Goal: Check status: Check status

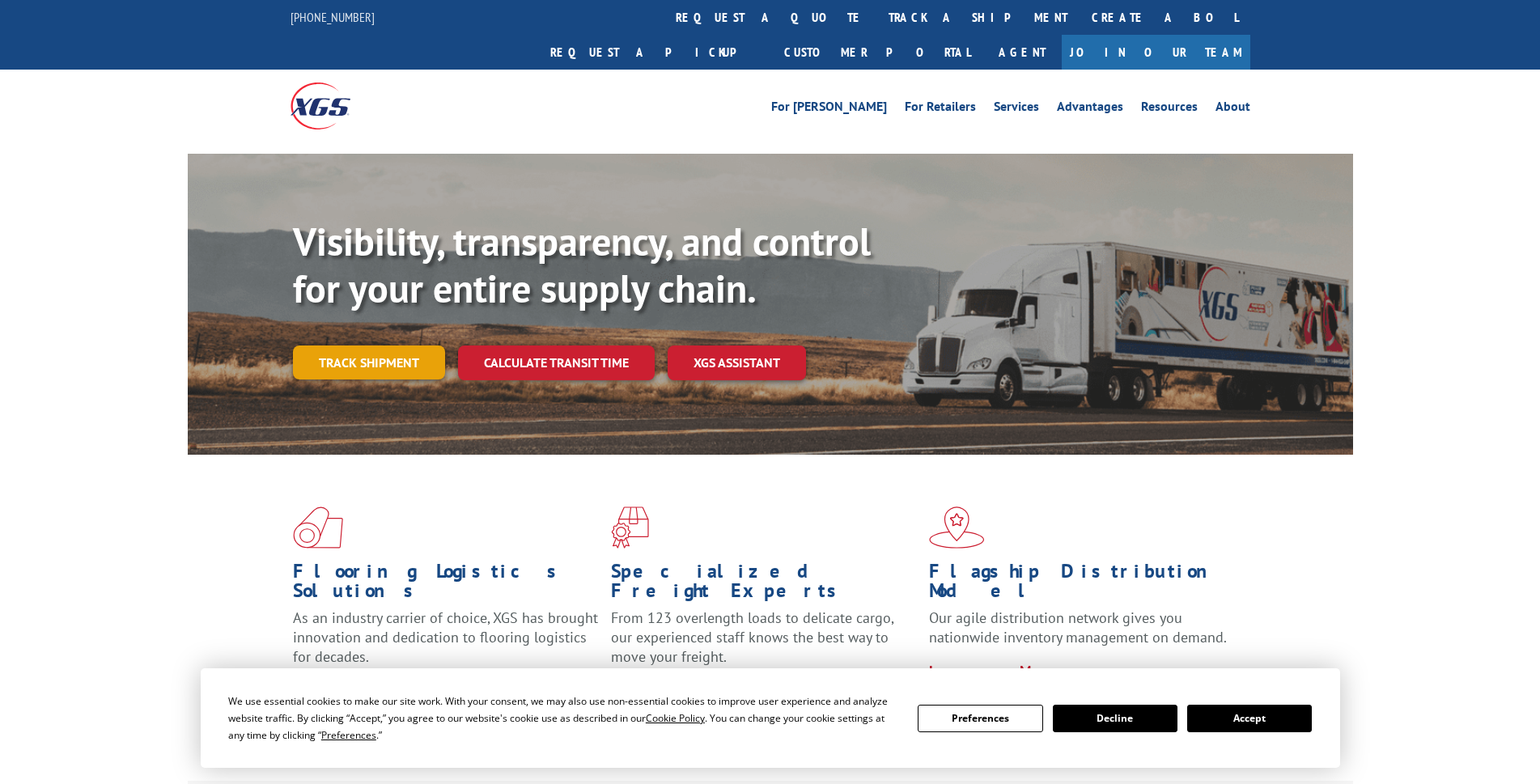
click at [371, 346] on link "Track shipment" at bounding box center [369, 362] width 152 height 34
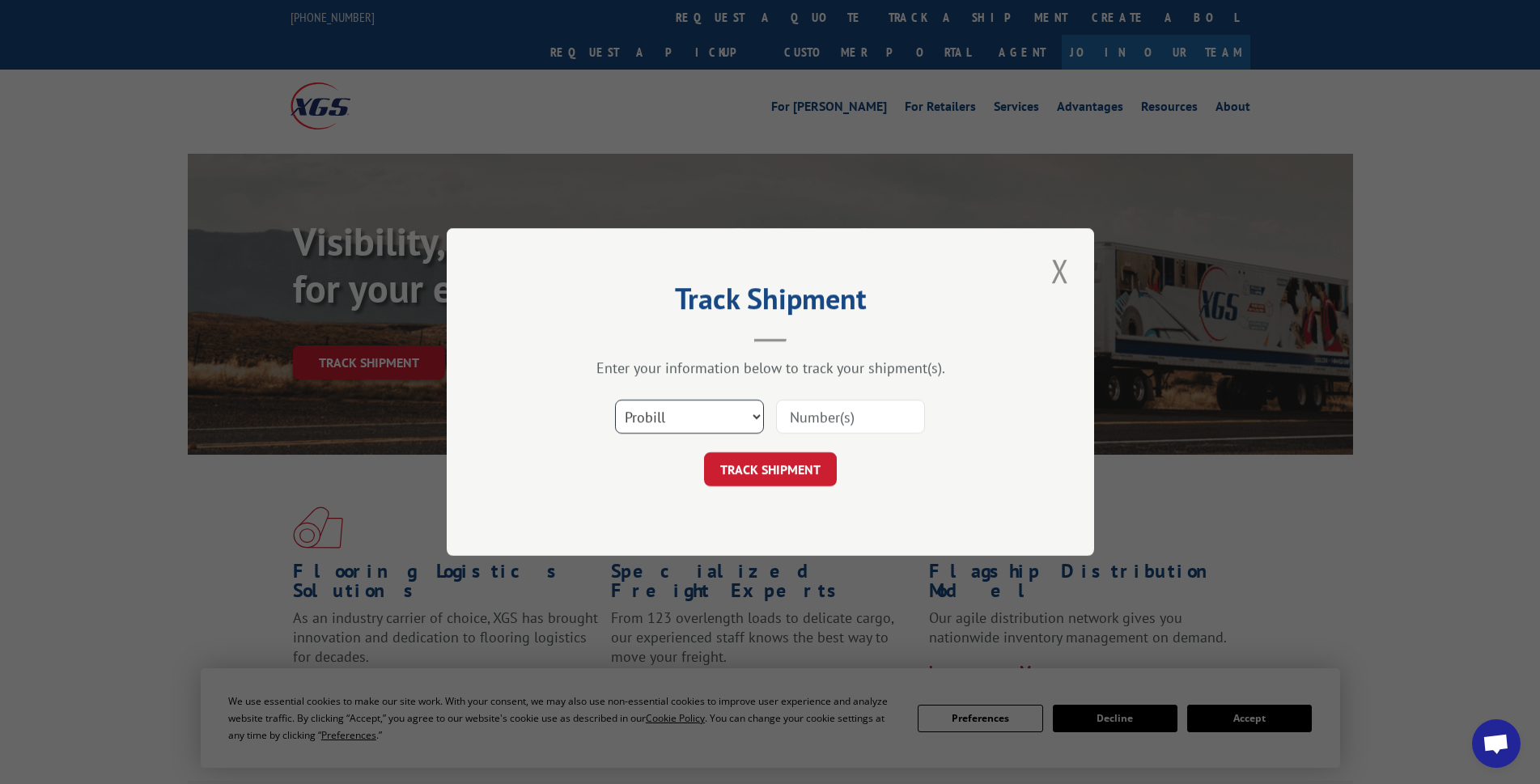
click at [757, 414] on select "Select category... Probill BOL PO" at bounding box center [690, 416] width 149 height 34
select select "bol"
click at [615, 399] on select "Select category... Probill BOL PO" at bounding box center [690, 416] width 149 height 34
click at [808, 423] on input at bounding box center [850, 416] width 149 height 34
paste input "406259-01"
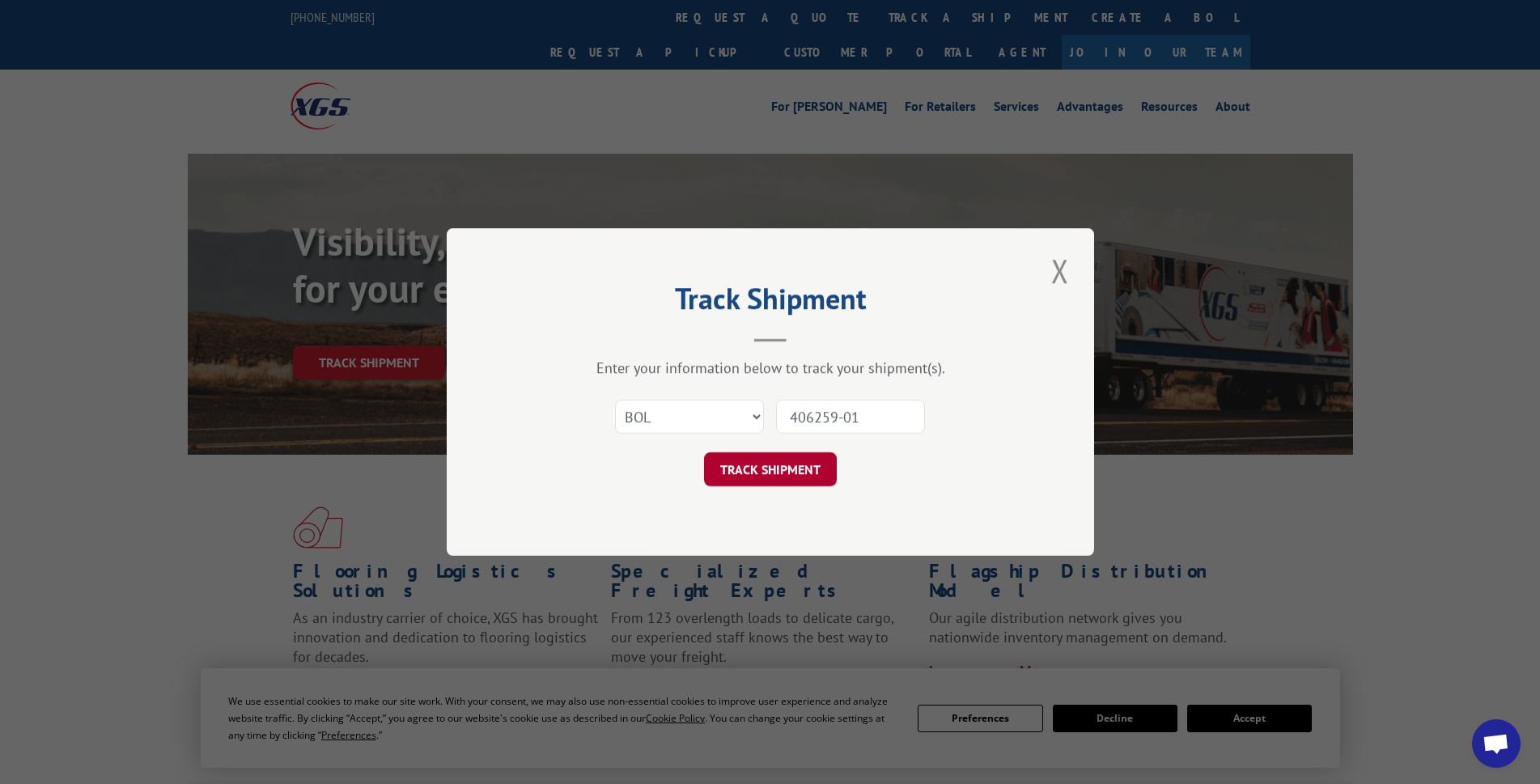
type input "406259-01"
click at [764, 452] on button "TRACK SHIPMENT" at bounding box center [770, 469] width 133 height 34
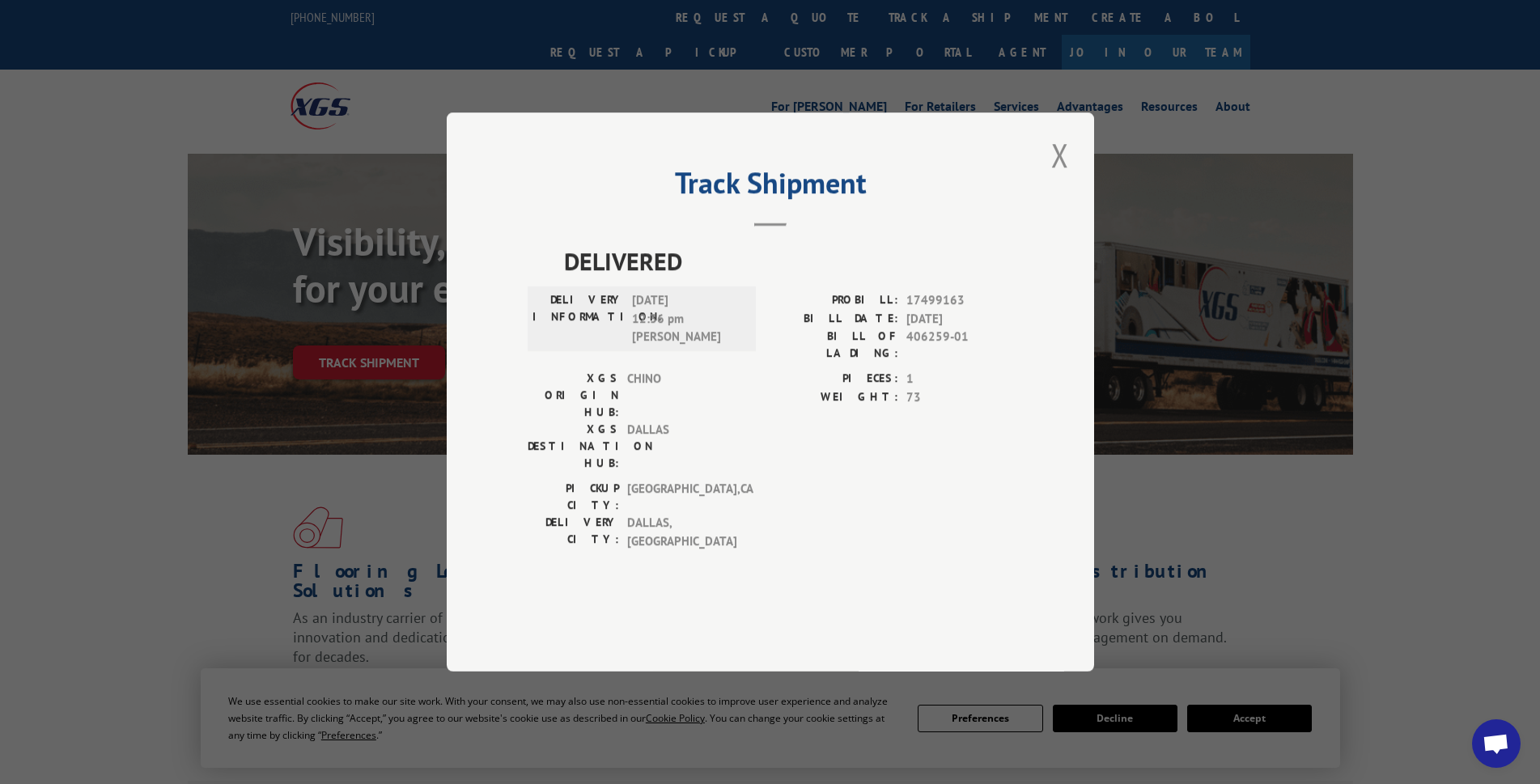
click at [123, 437] on div "Track Shipment DELIVERED DELIVERY INFORMATION: 07/31/2025 12:36 pm Eddie PROBIL…" at bounding box center [770, 392] width 1540 height 784
click at [1064, 177] on button "Close modal" at bounding box center [1060, 155] width 28 height 45
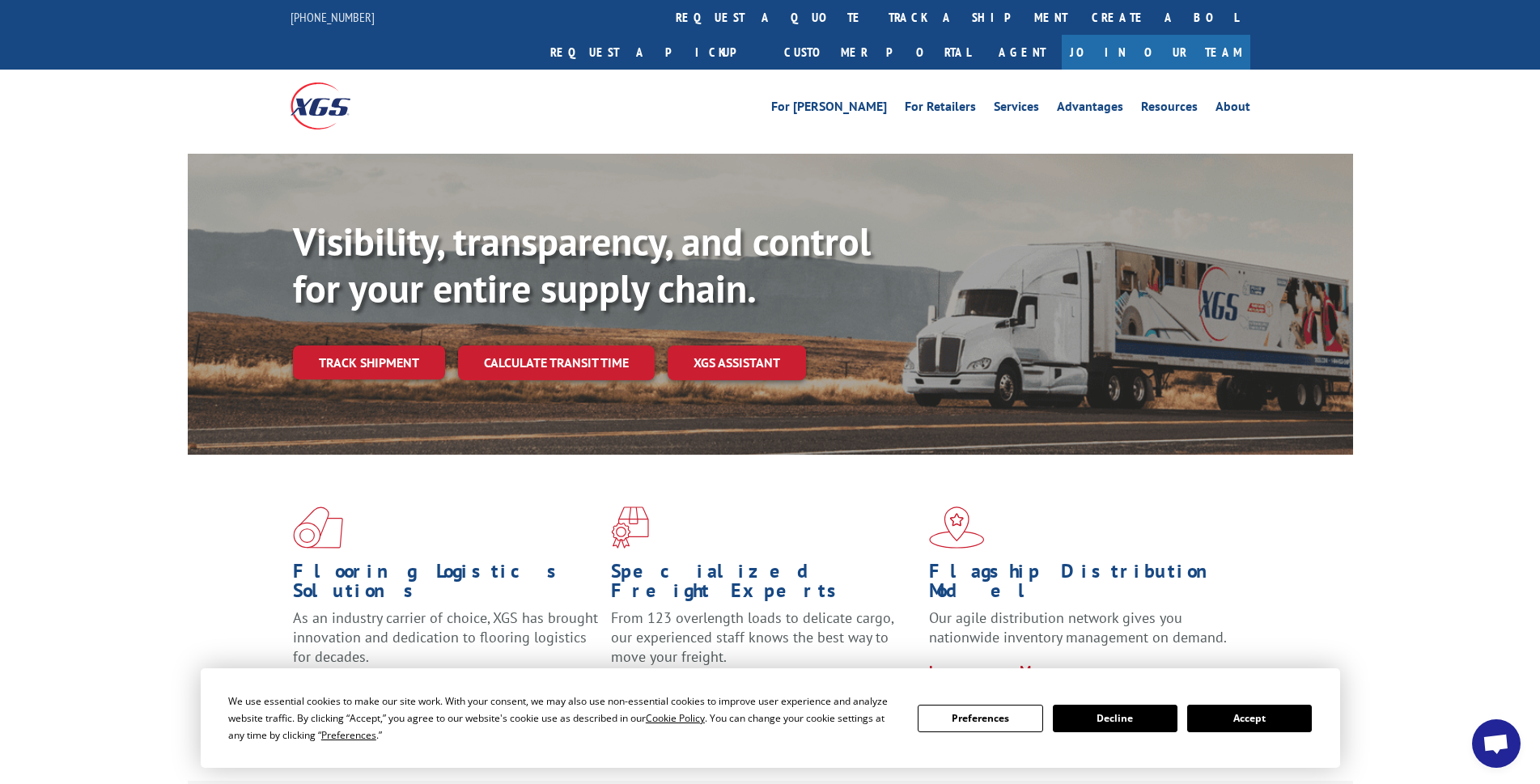
click at [1237, 721] on button "Accept" at bounding box center [1249, 718] width 125 height 28
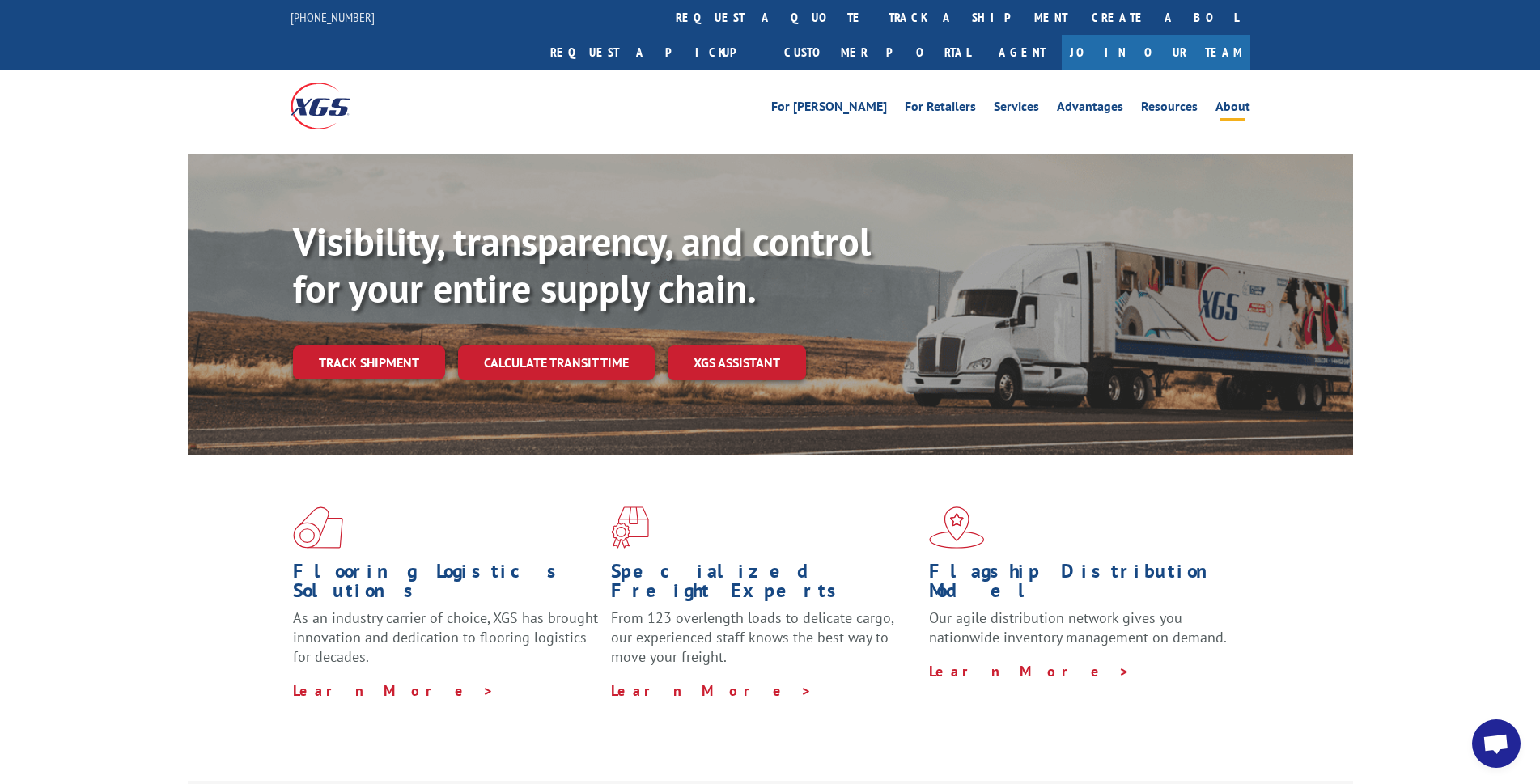
click at [1229, 100] on link "About" at bounding box center [1232, 109] width 34 height 18
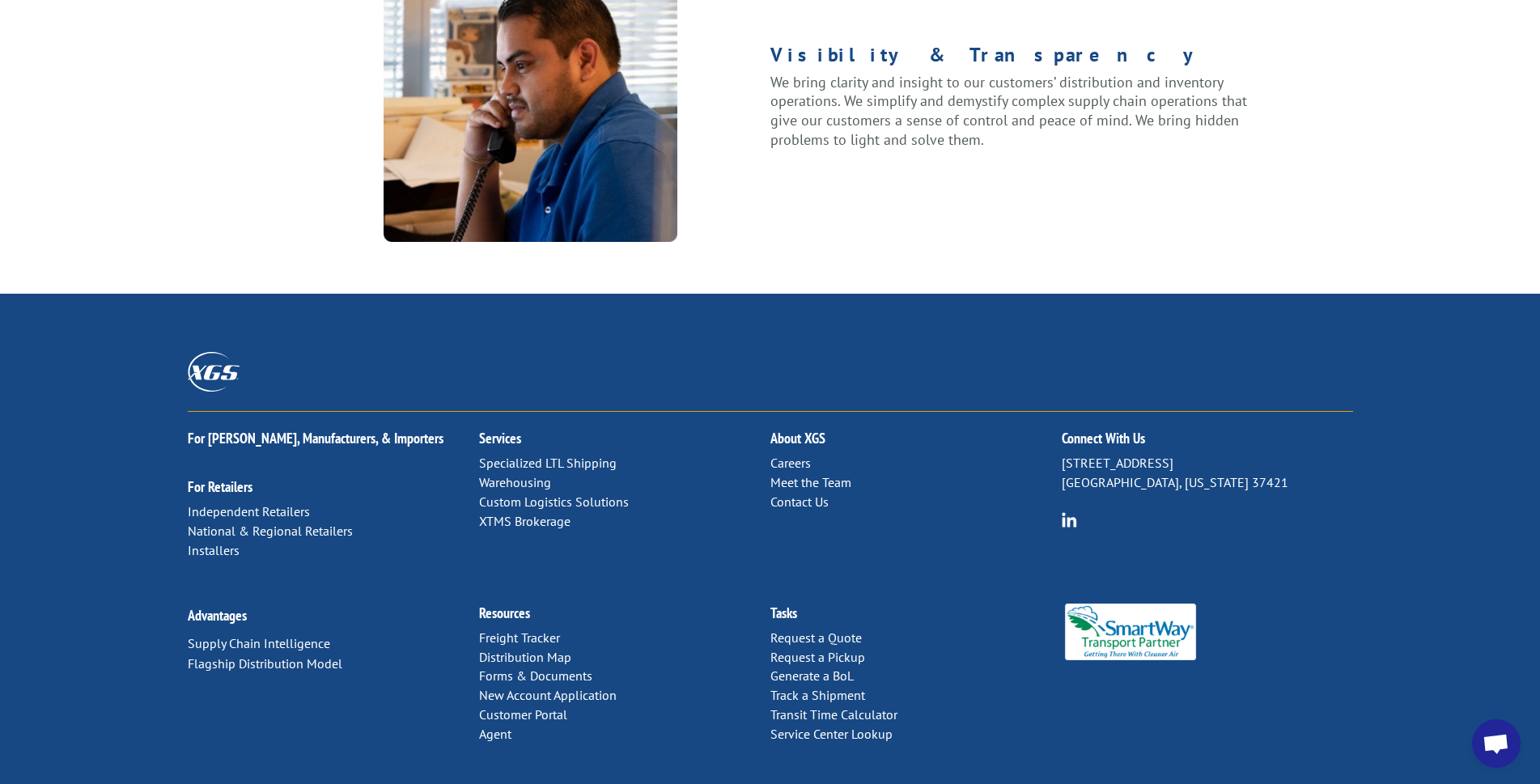
scroll to position [2035, 0]
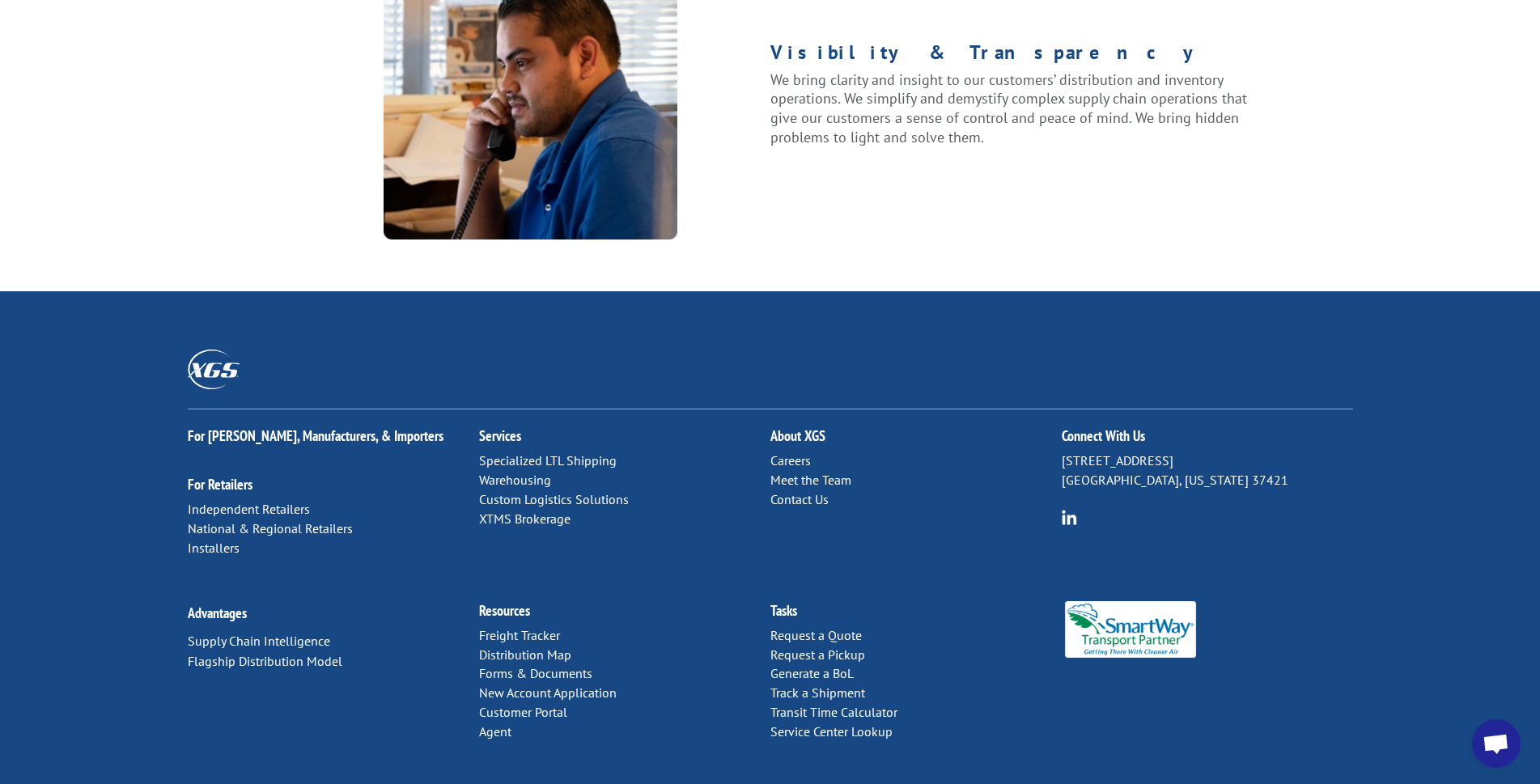
click at [817, 490] on link "Contact Us" at bounding box center [799, 498] width 59 height 16
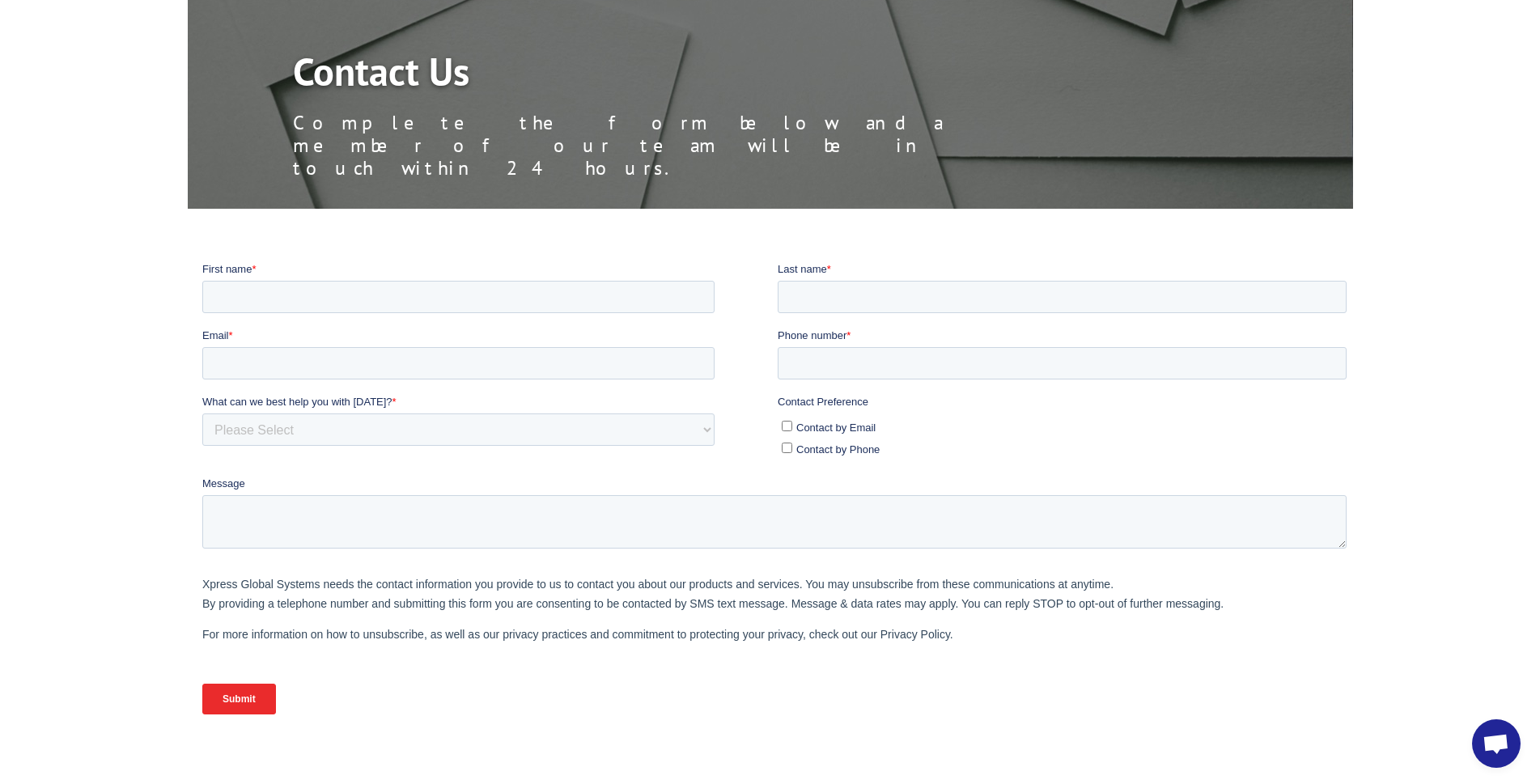
scroll to position [162, 0]
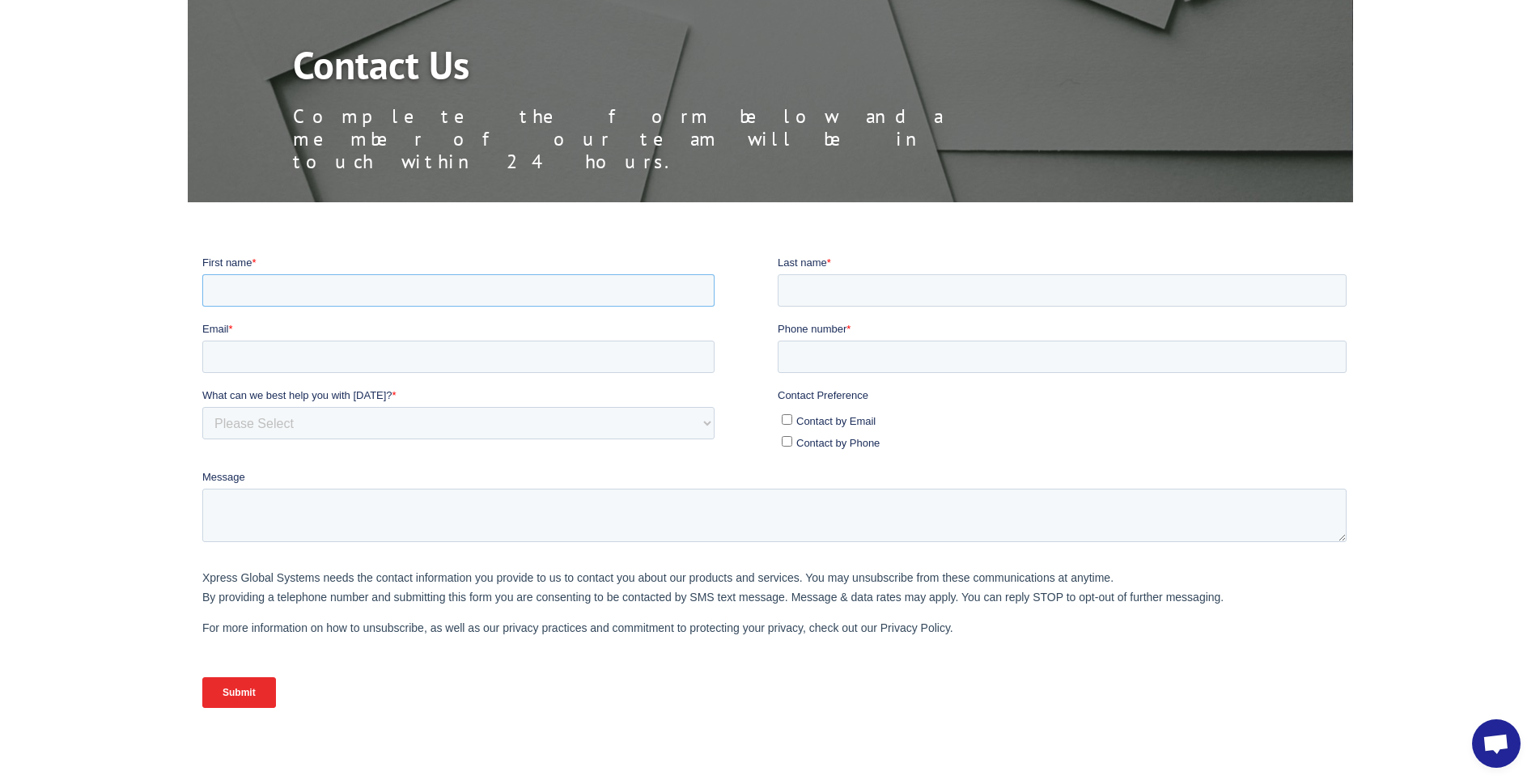
click at [260, 295] on input "First name *" at bounding box center [457, 289] width 512 height 33
type input "l"
type input "LESLIE"
type input "CAVANAUGH"
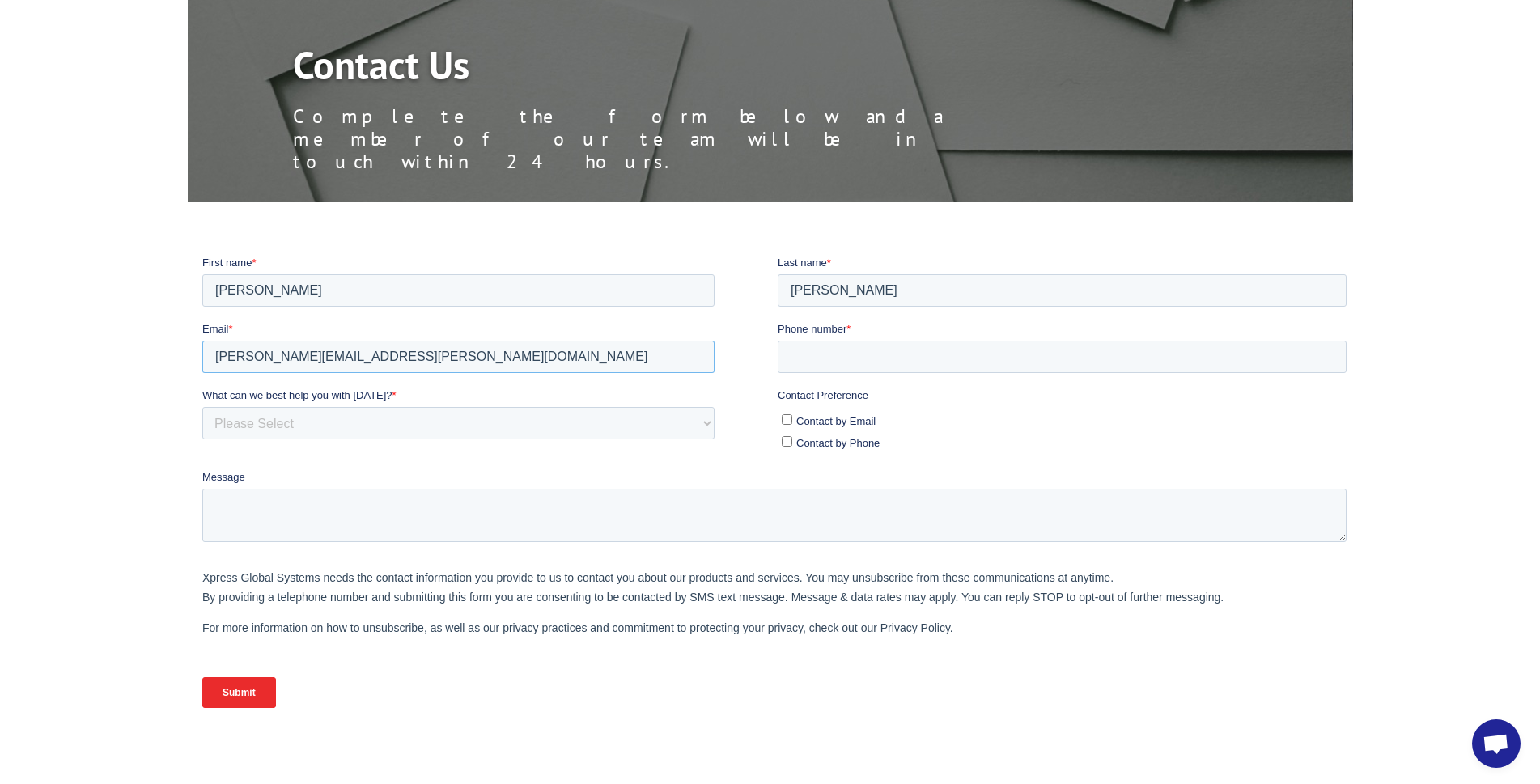
type input "LESLIE.CAVANAUGH@PROSOURCETEXAS.COM"
click at [266, 416] on select "Please Select Quoting, Opening New Account, or New Business Opportunity Shipmen…" at bounding box center [457, 422] width 512 height 33
select select "Customer Service"
click at [202, 406] on select "Please Select Quoting, Opening New Account, or New Business Opportunity Shipmen…" at bounding box center [457, 422] width 512 height 33
click at [788, 419] on input "Contact by Email" at bounding box center [785, 418] width 10 height 10
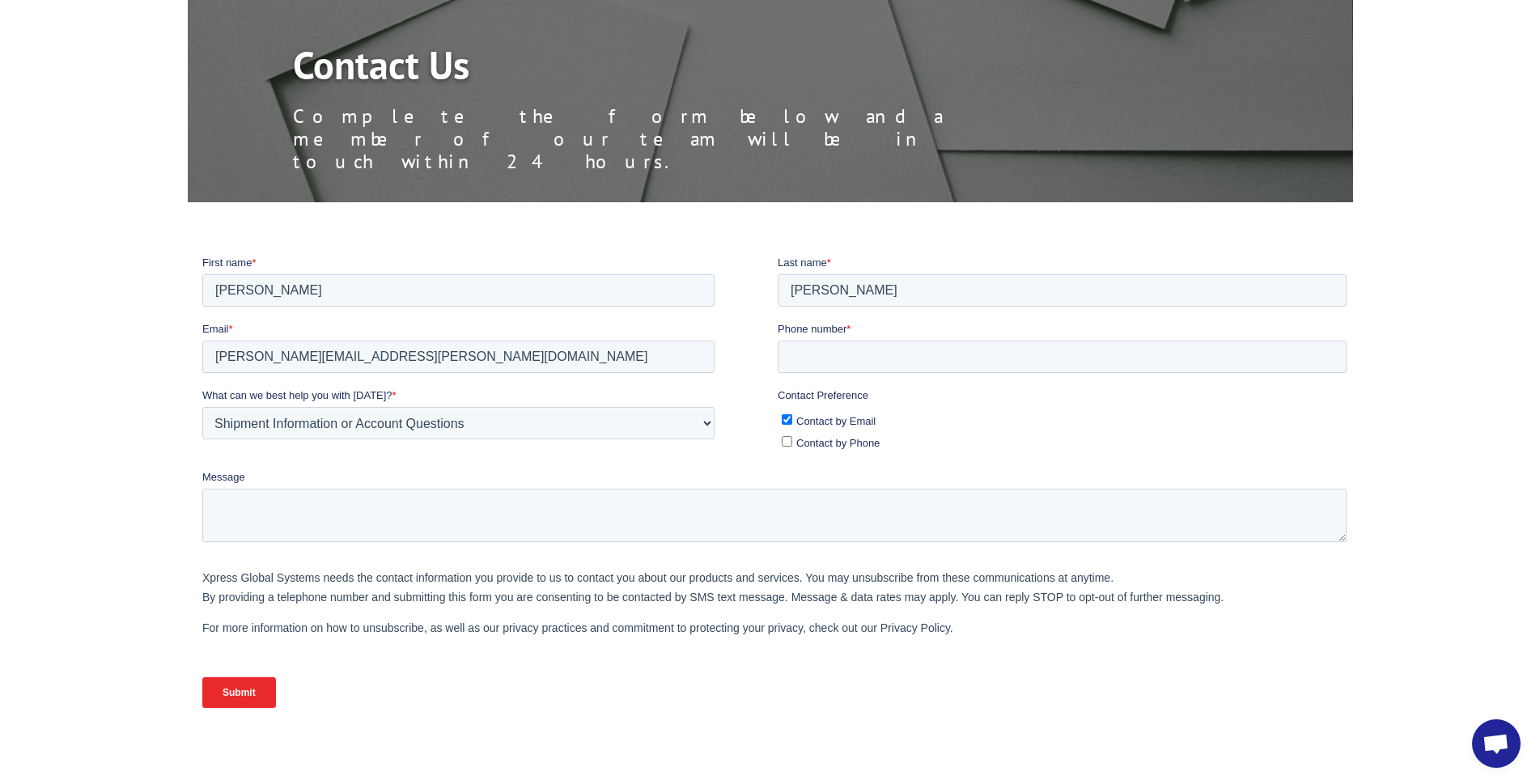
checkbox input "true"
click at [786, 433] on label "Contact by Phone" at bounding box center [1063, 441] width 565 height 17
click at [786, 435] on input "Contact by Phone" at bounding box center [785, 439] width 10 height 10
checkbox input "true"
click at [235, 522] on textarea "Message" at bounding box center [773, 514] width 1144 height 53
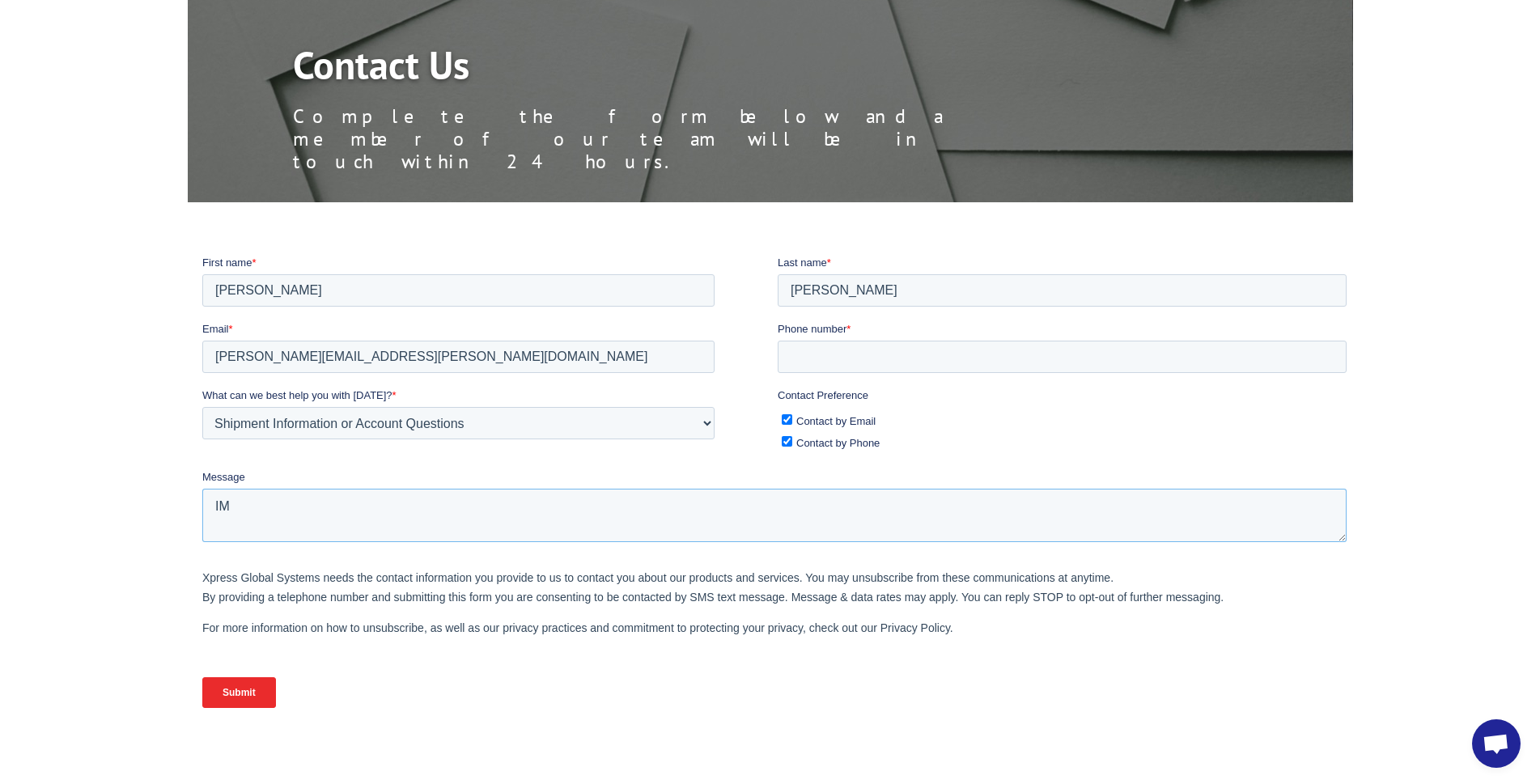
type textarea "I"
type textarea "TRACKING AN ORDER THAT HAS NOT BEEN LOCATED SINCE YOUR SCHEDULED DELIVERY ON"
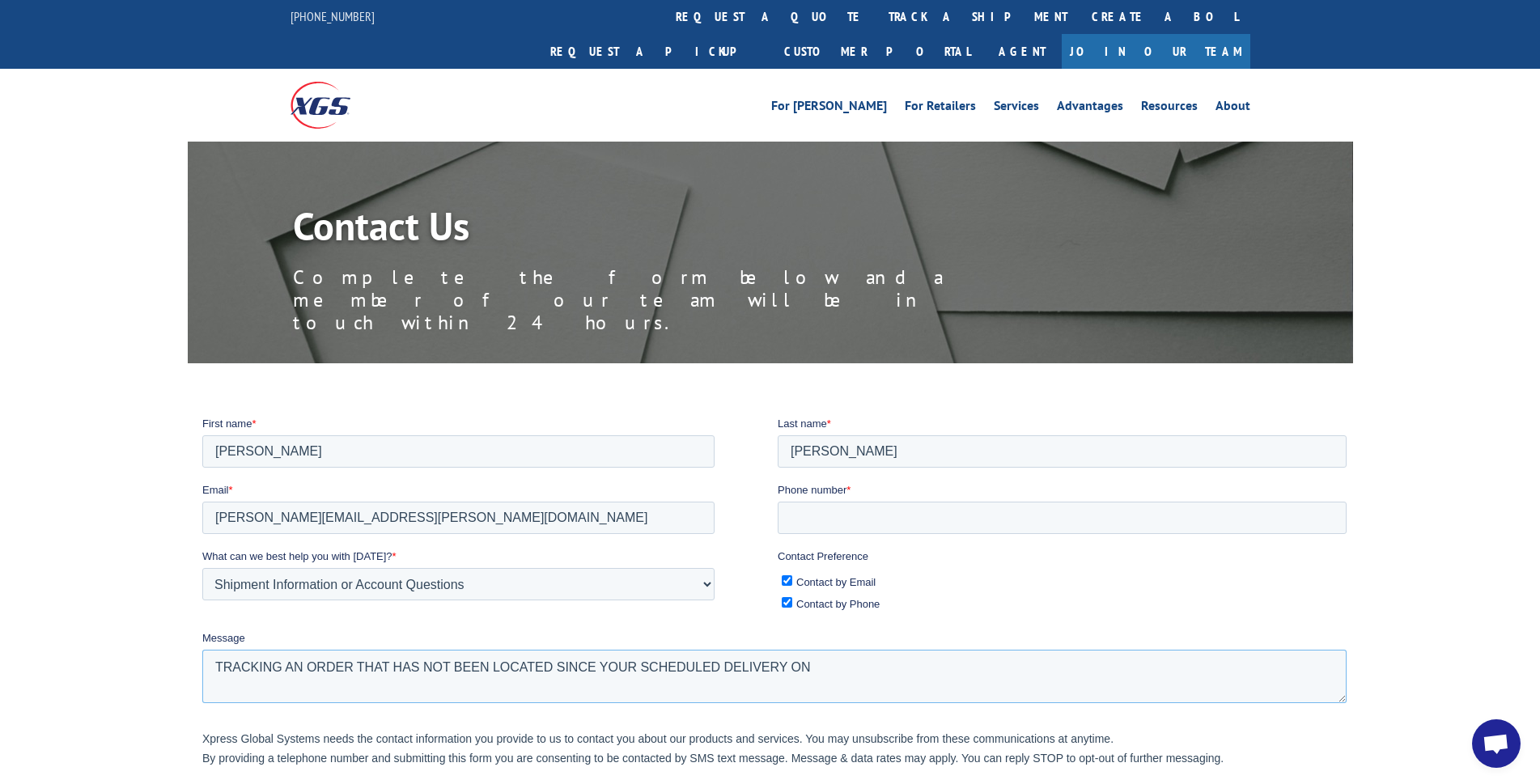
scroll to position [0, 0]
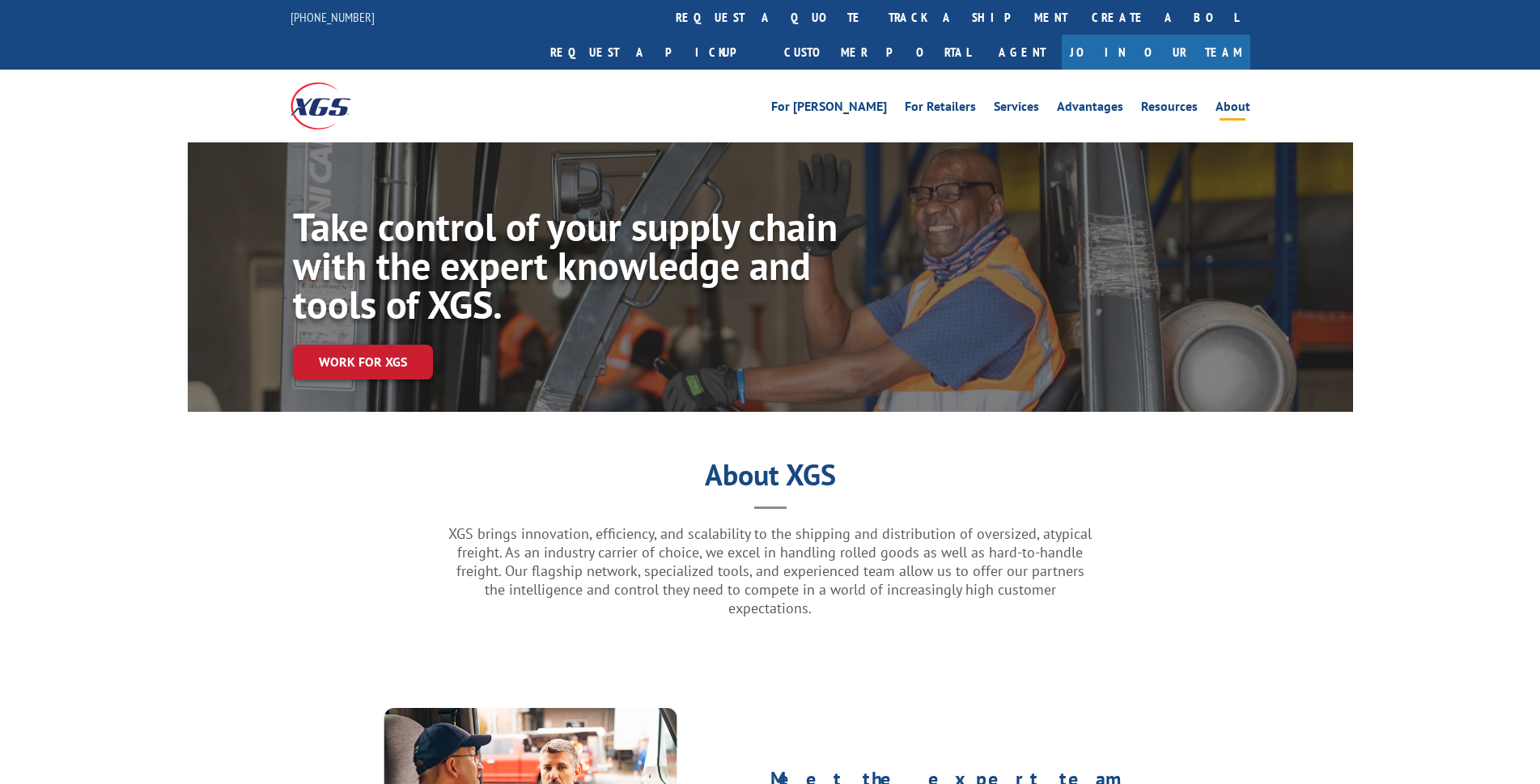
scroll to position [2035, 0]
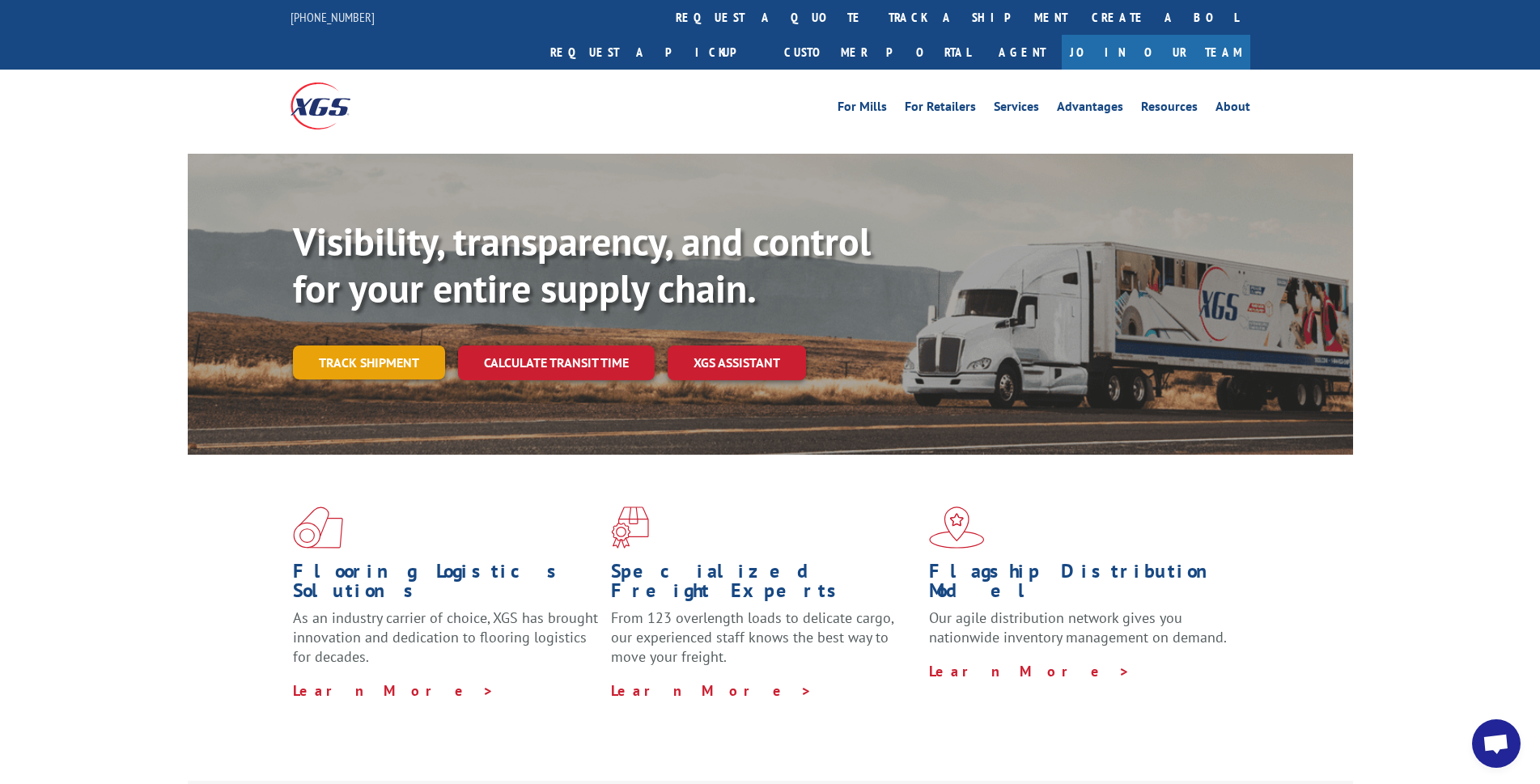
click at [391, 346] on link "Track shipment" at bounding box center [369, 362] width 152 height 34
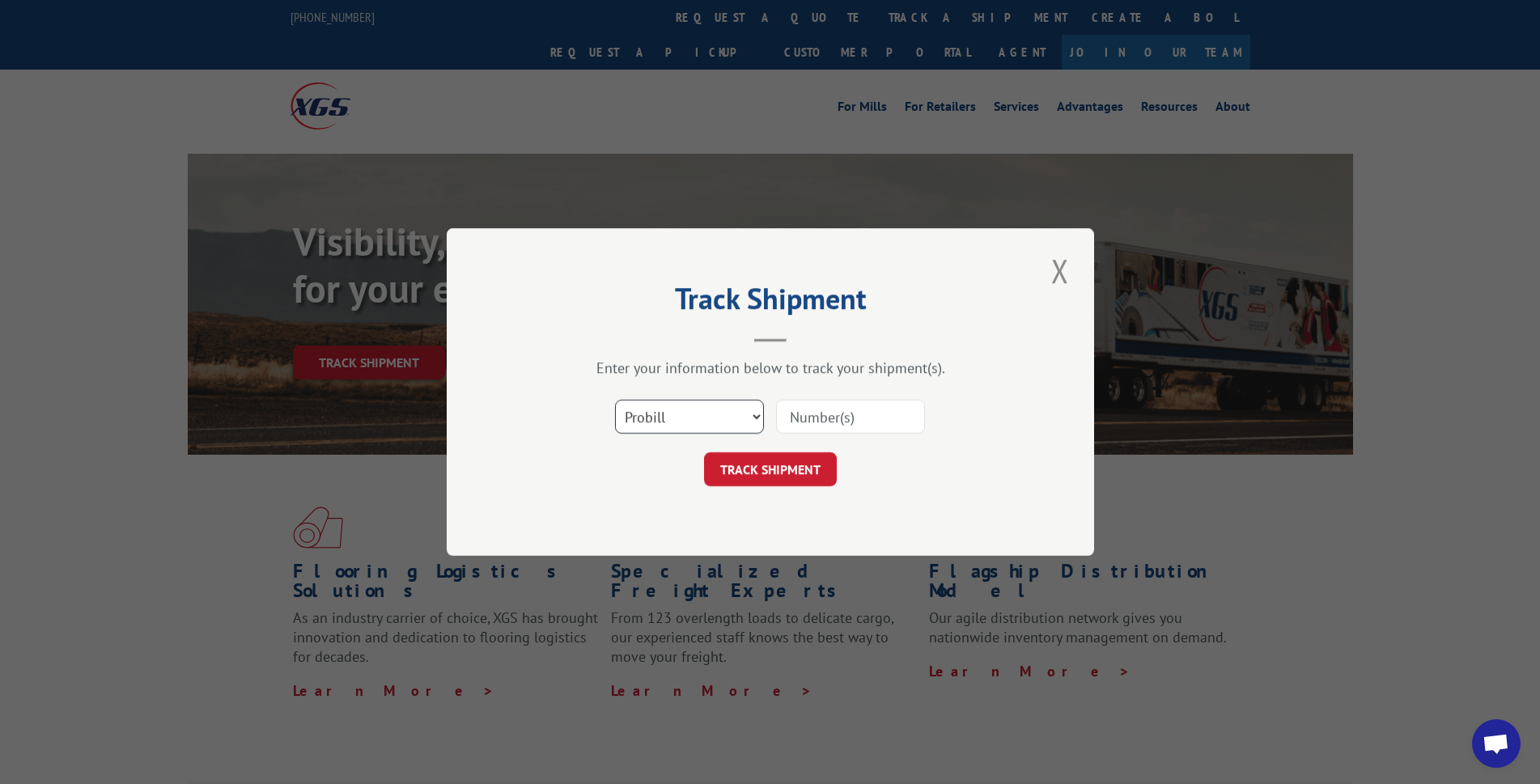
click at [755, 414] on select "Select category... Probill BOL PO" at bounding box center [690, 416] width 149 height 34
select select "bol"
click at [615, 399] on select "Select category... Probill BOL PO" at bounding box center [690, 416] width 149 height 34
click at [826, 410] on input at bounding box center [850, 416] width 149 height 34
click at [872, 422] on input "3306378" at bounding box center [850, 416] width 149 height 34
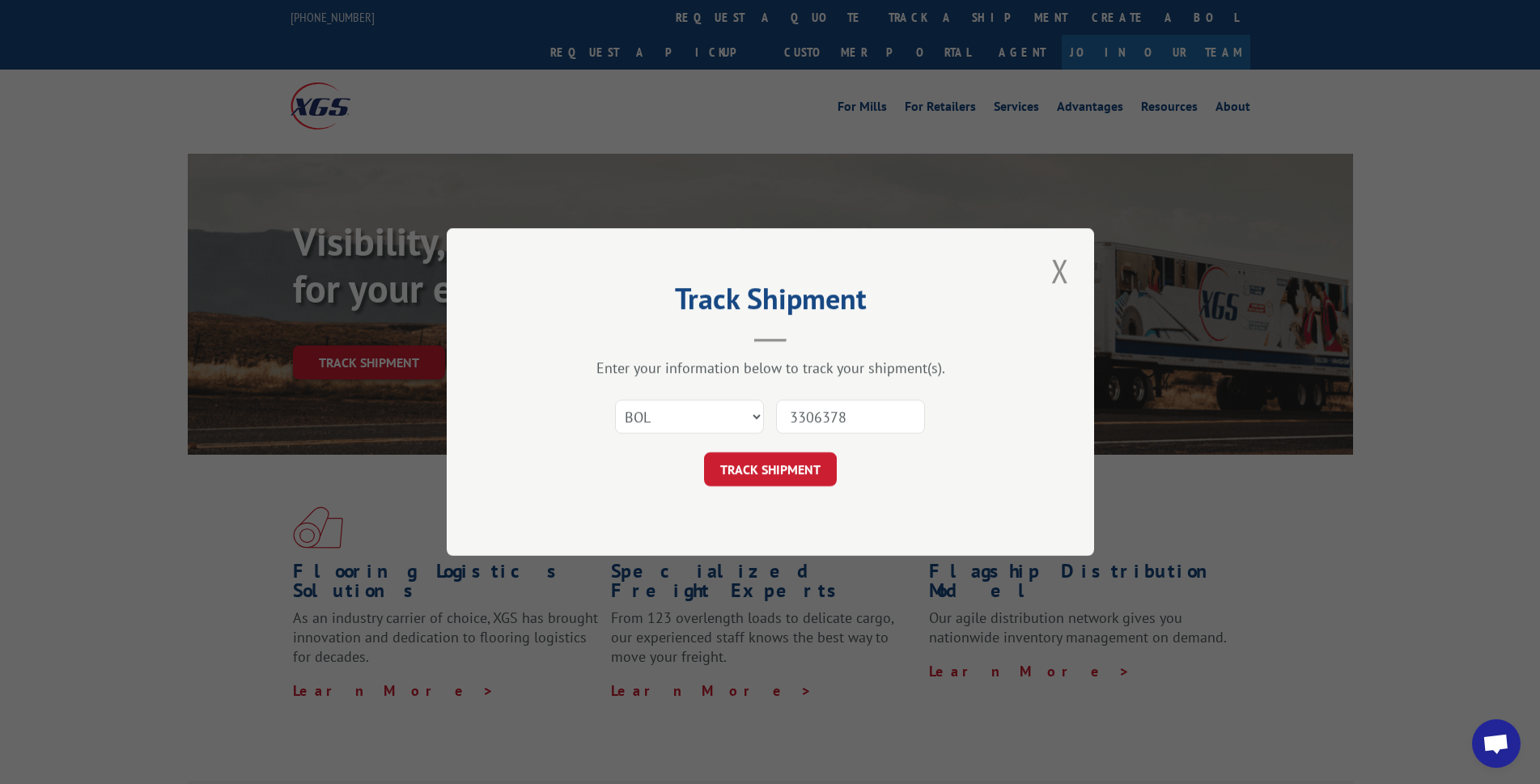
drag, startPoint x: 855, startPoint y: 420, endPoint x: 780, endPoint y: 420, distance: 75.0
click at [780, 420] on input "3306378" at bounding box center [850, 416] width 149 height 34
paste input "406259-01"
type input "406259-01"
click at [791, 468] on button "TRACK SHIPMENT" at bounding box center [770, 469] width 133 height 34
